Goal: Task Accomplishment & Management: Manage account settings

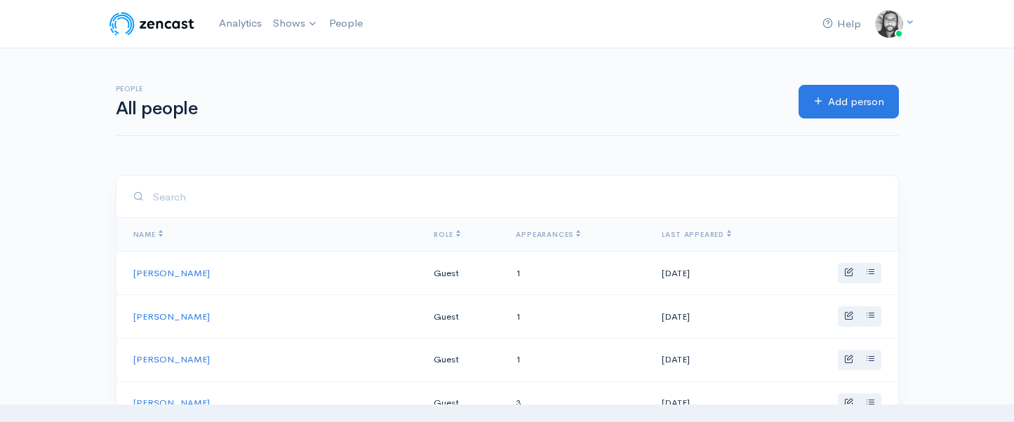
click at [314, 107] on h1 "All people" at bounding box center [449, 109] width 666 height 20
click at [246, 25] on link "Analytics" at bounding box center [240, 23] width 54 height 30
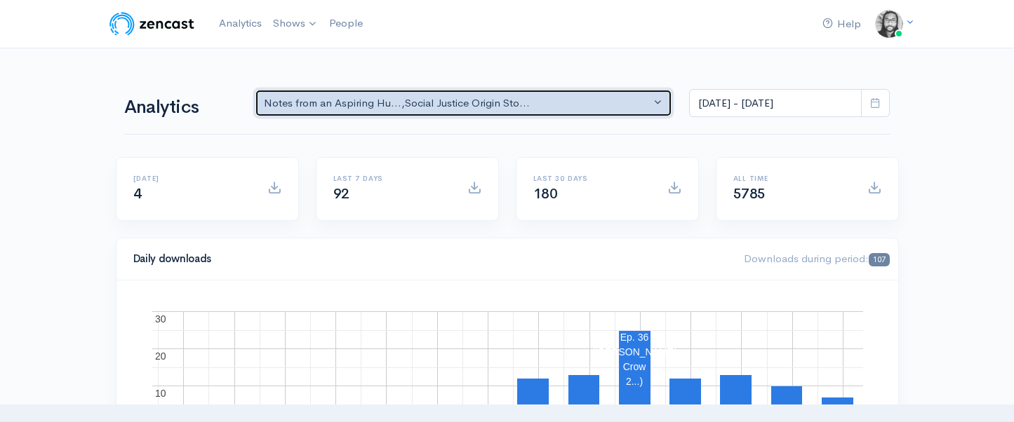
click at [459, 112] on button "Notes from an Aspiring Hu... , Social Justice Origin Sto..." at bounding box center [464, 103] width 418 height 29
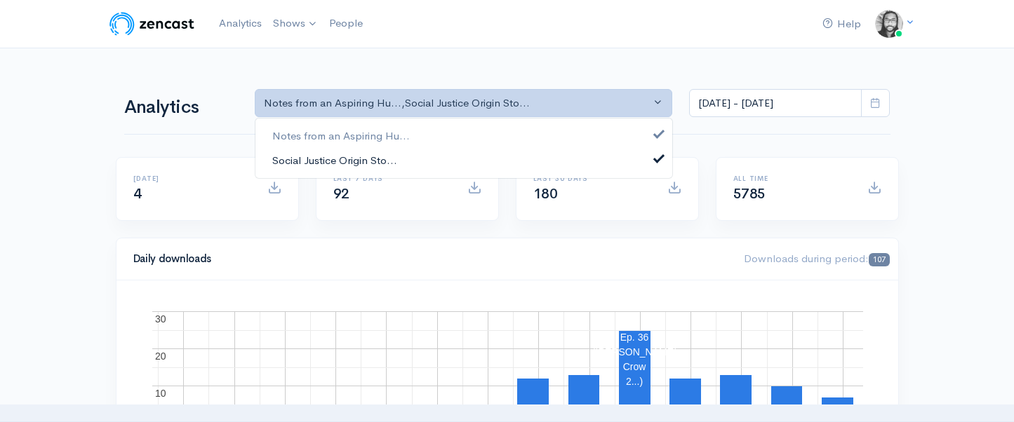
click at [293, 163] on span "Social Justice Origin Sto..." at bounding box center [334, 160] width 125 height 16
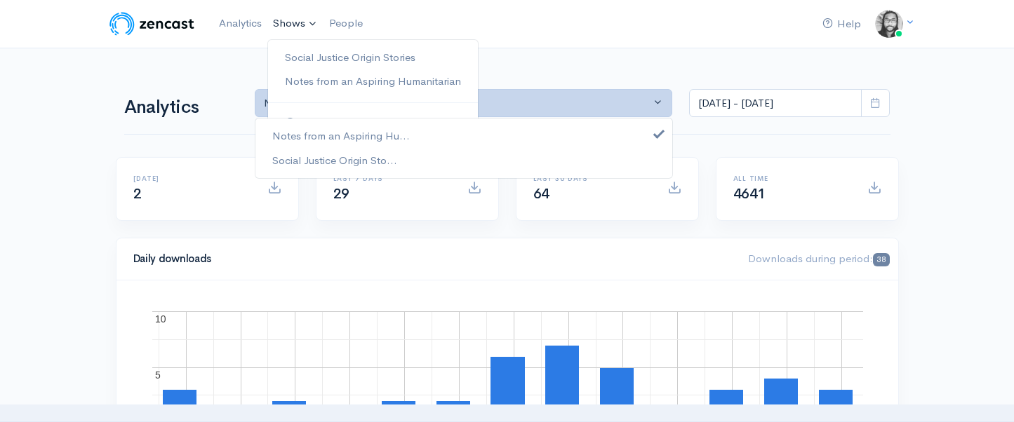
click at [283, 26] on link "Shows" at bounding box center [295, 23] width 56 height 31
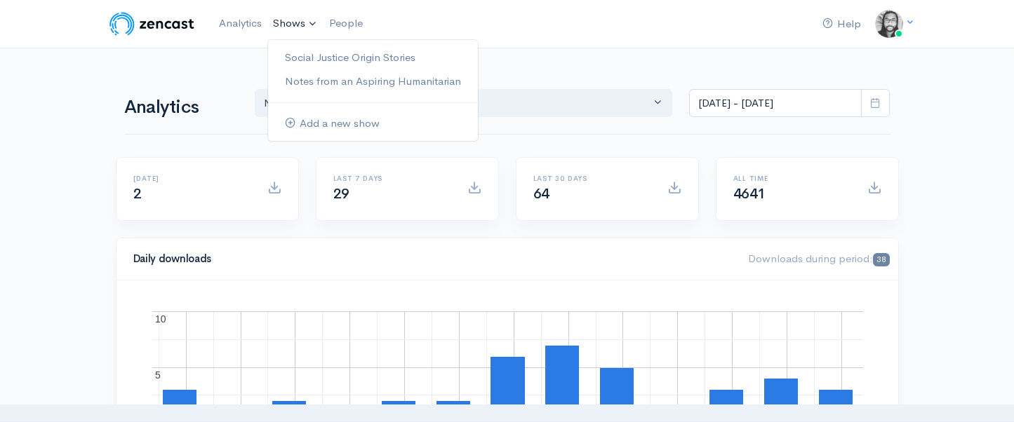
click at [178, 22] on img at bounding box center [151, 24] width 89 height 28
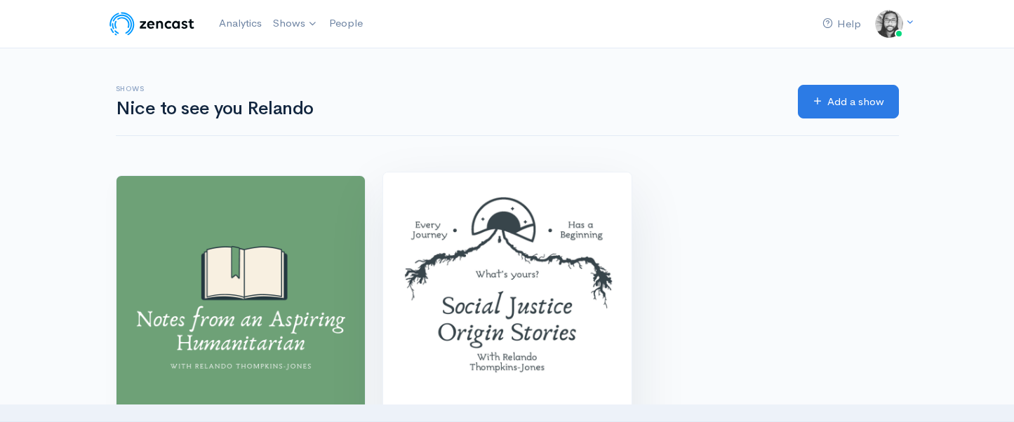
click at [461, 243] on img at bounding box center [507, 297] width 248 height 248
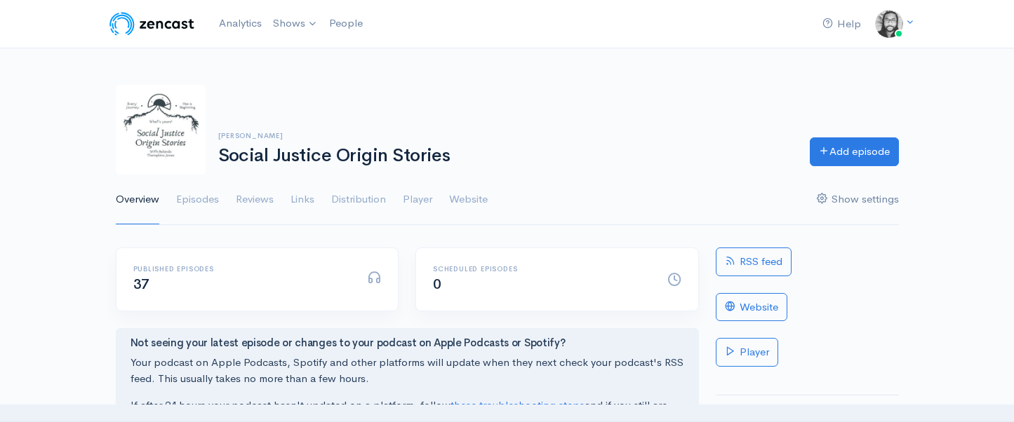
click at [827, 205] on link "Show settings" at bounding box center [857, 200] width 82 height 51
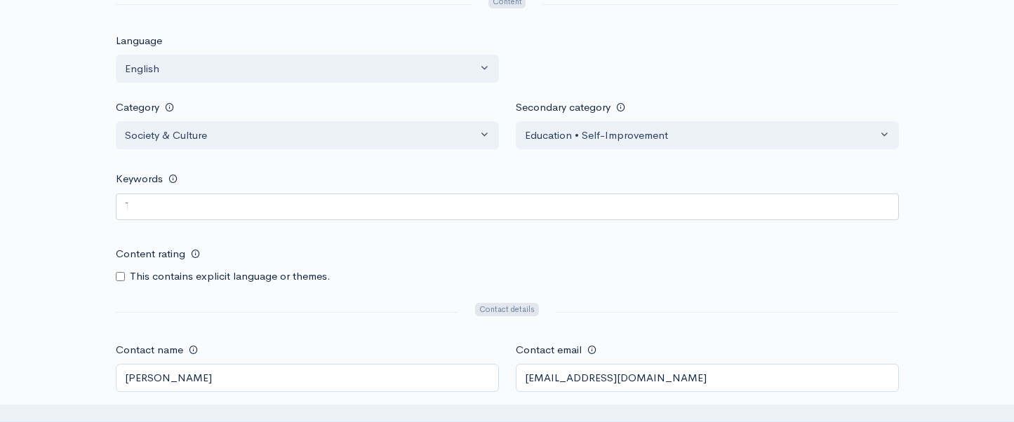
scroll to position [1080, 0]
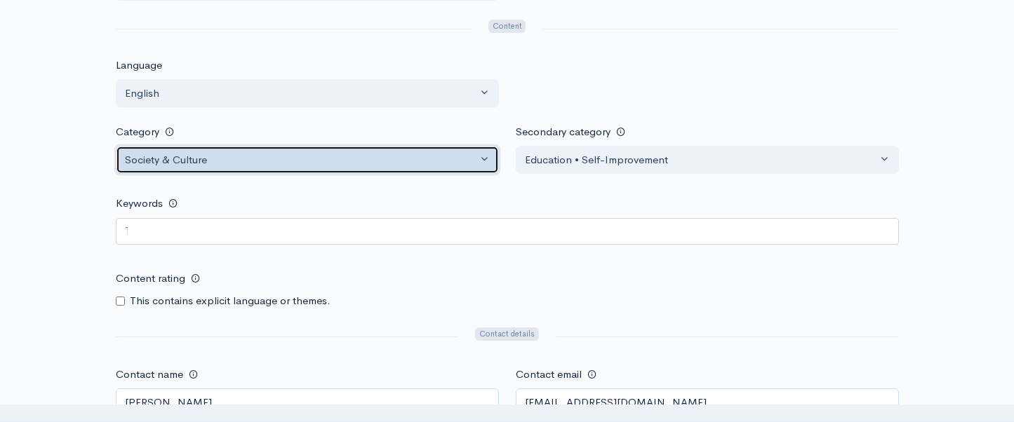
click at [475, 159] on div "Society & Culture" at bounding box center [301, 160] width 352 height 16
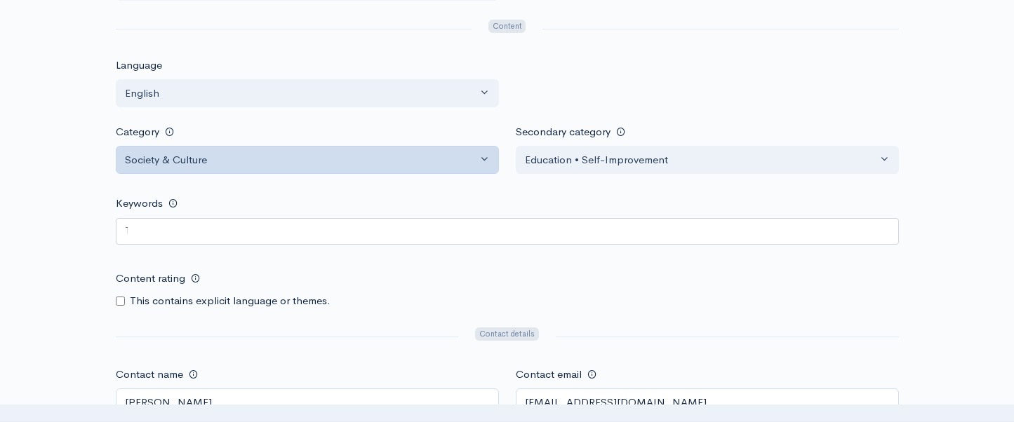
scroll to position [2574, 0]
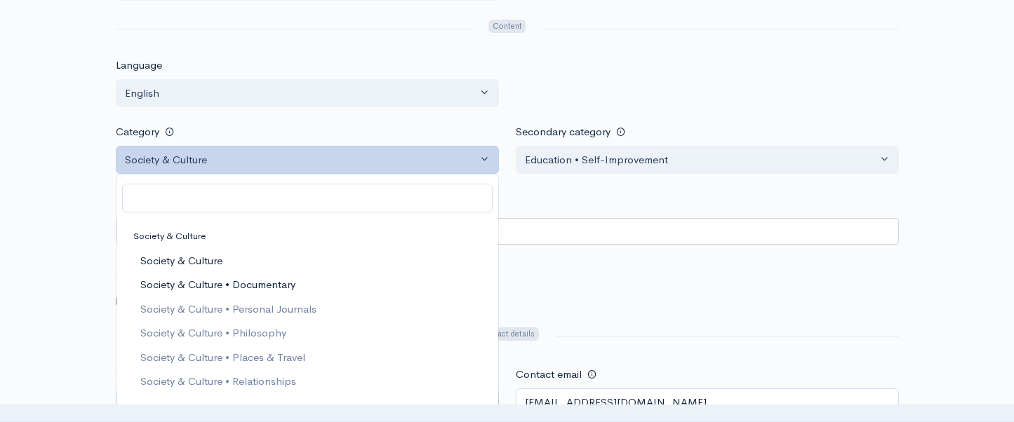
click at [393, 277] on link "Society & Culture • Documentary" at bounding box center [307, 285] width 382 height 25
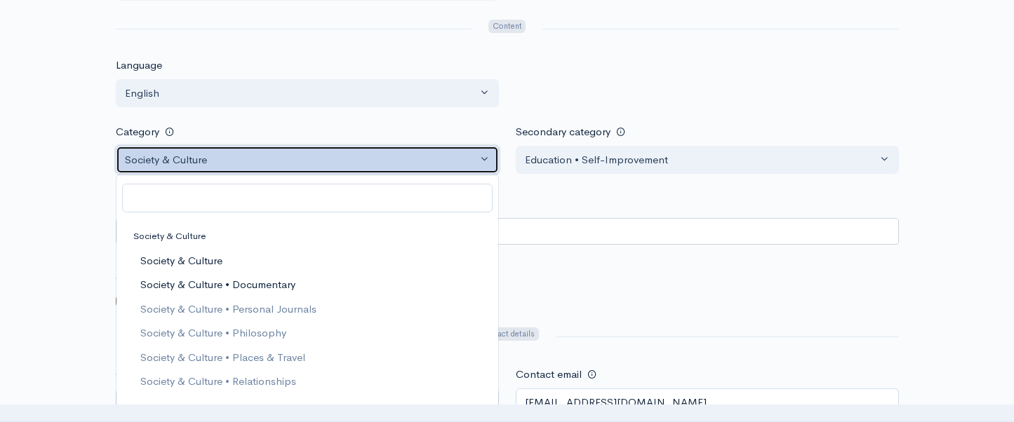
select select "Society & Culture > Documentary"
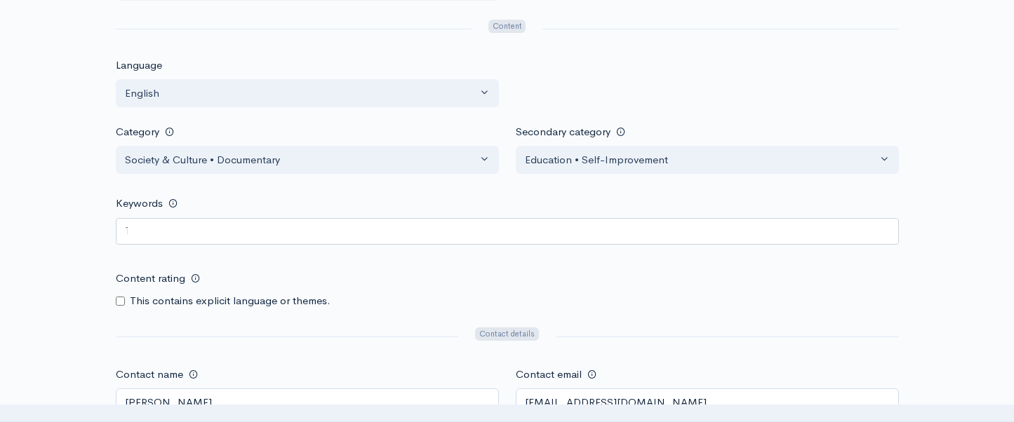
click at [913, 99] on div "Help Notifications View all Your profile Team settings Default team Current Log…" at bounding box center [507, 106] width 1014 height 2372
click at [43, 182] on div "Help Notifications View all Your profile Team settings Default team Current Log…" at bounding box center [507, 106] width 1014 height 2372
click at [35, 180] on div "Help Notifications View all Your profile Team settings Default team Current Log…" at bounding box center [507, 106] width 1014 height 2372
click at [316, 182] on form "Publish this podcast and allow people to listen to it. Title The name of your p…" at bounding box center [507, 199] width 783 height 2062
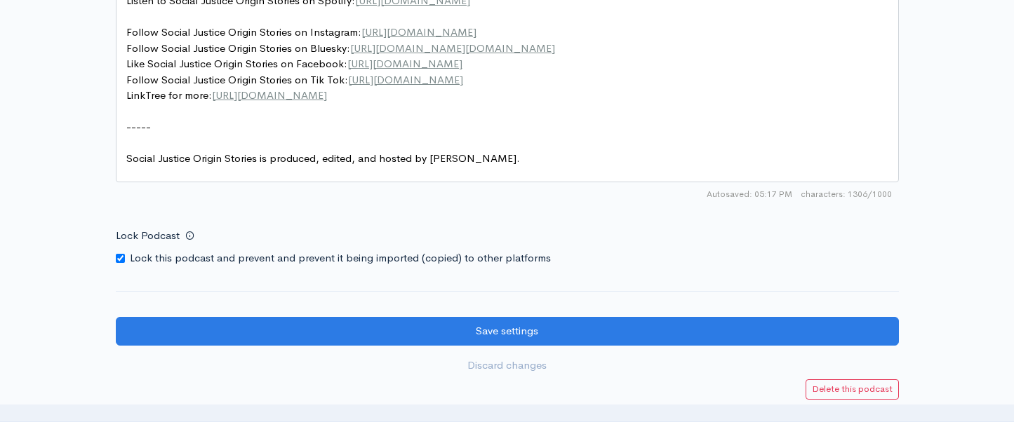
scroll to position [2100, 0]
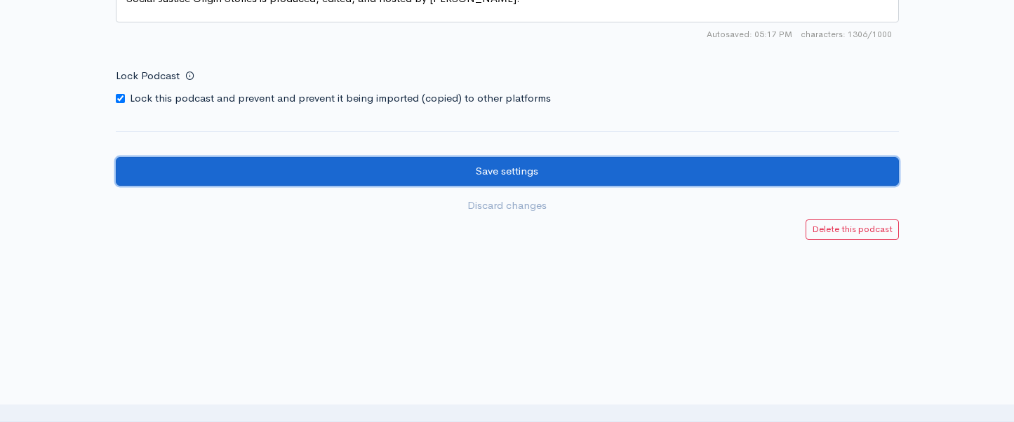
click at [486, 178] on input "Save settings" at bounding box center [507, 171] width 783 height 29
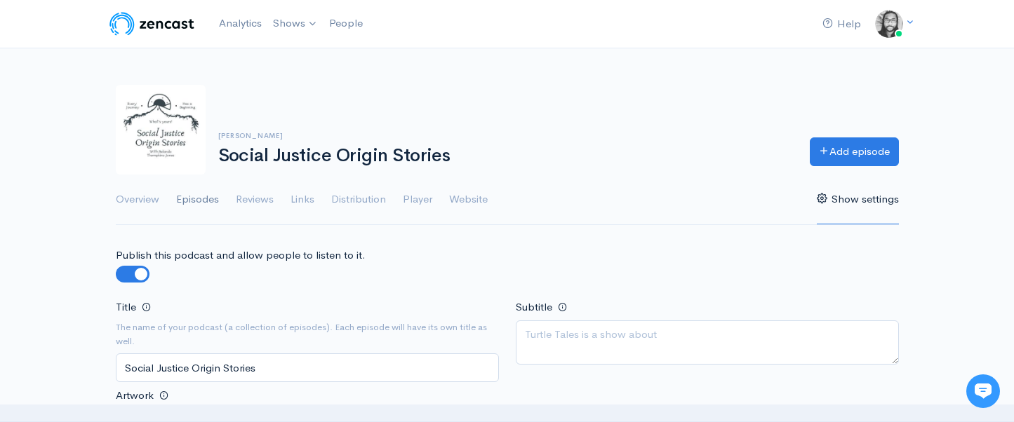
click at [194, 204] on link "Episodes" at bounding box center [197, 200] width 43 height 51
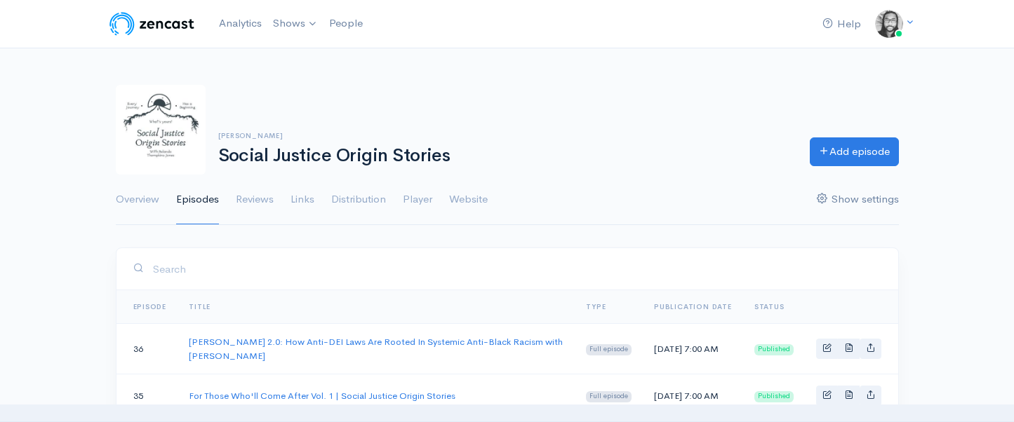
click at [844, 196] on link "Show settings" at bounding box center [857, 200] width 82 height 51
